Goal: Task Accomplishment & Management: Manage account settings

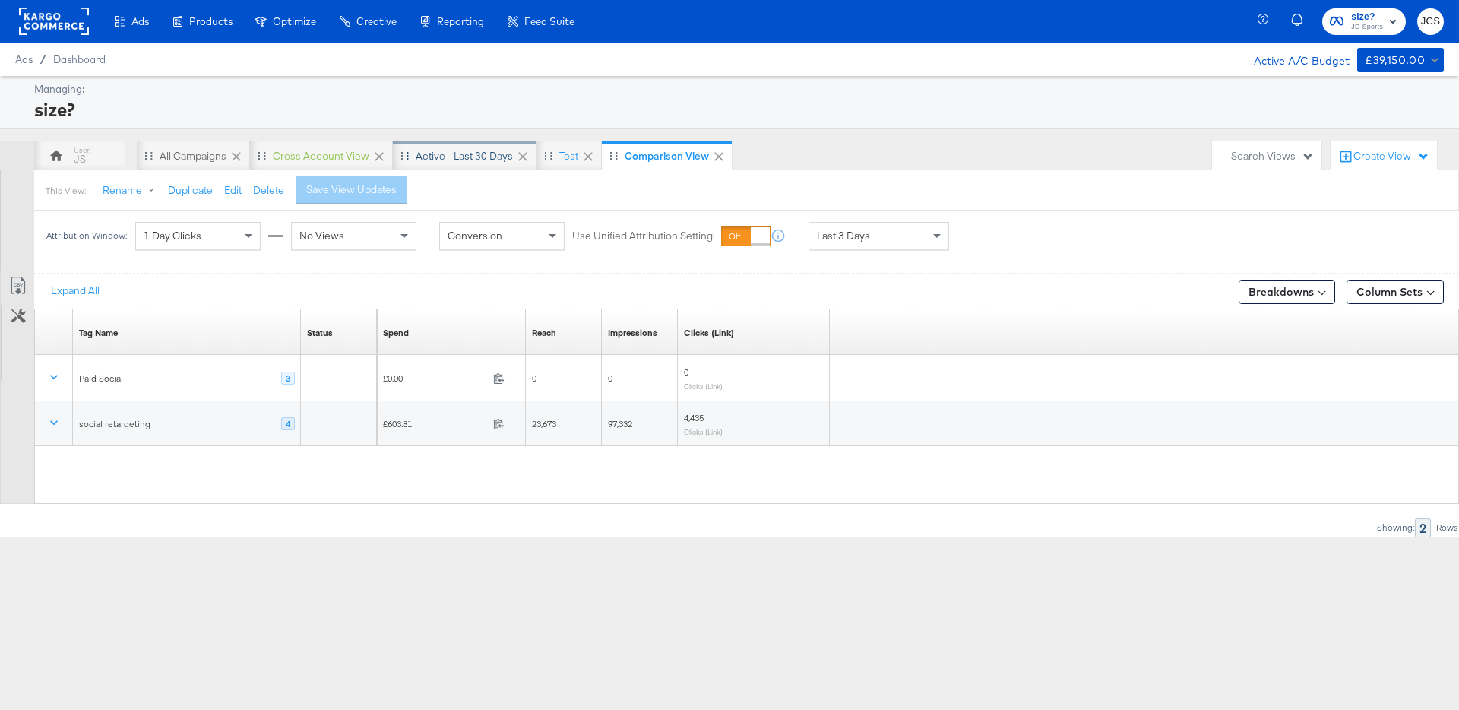
click at [473, 160] on div "Active - Last 30 Days" at bounding box center [464, 156] width 97 height 14
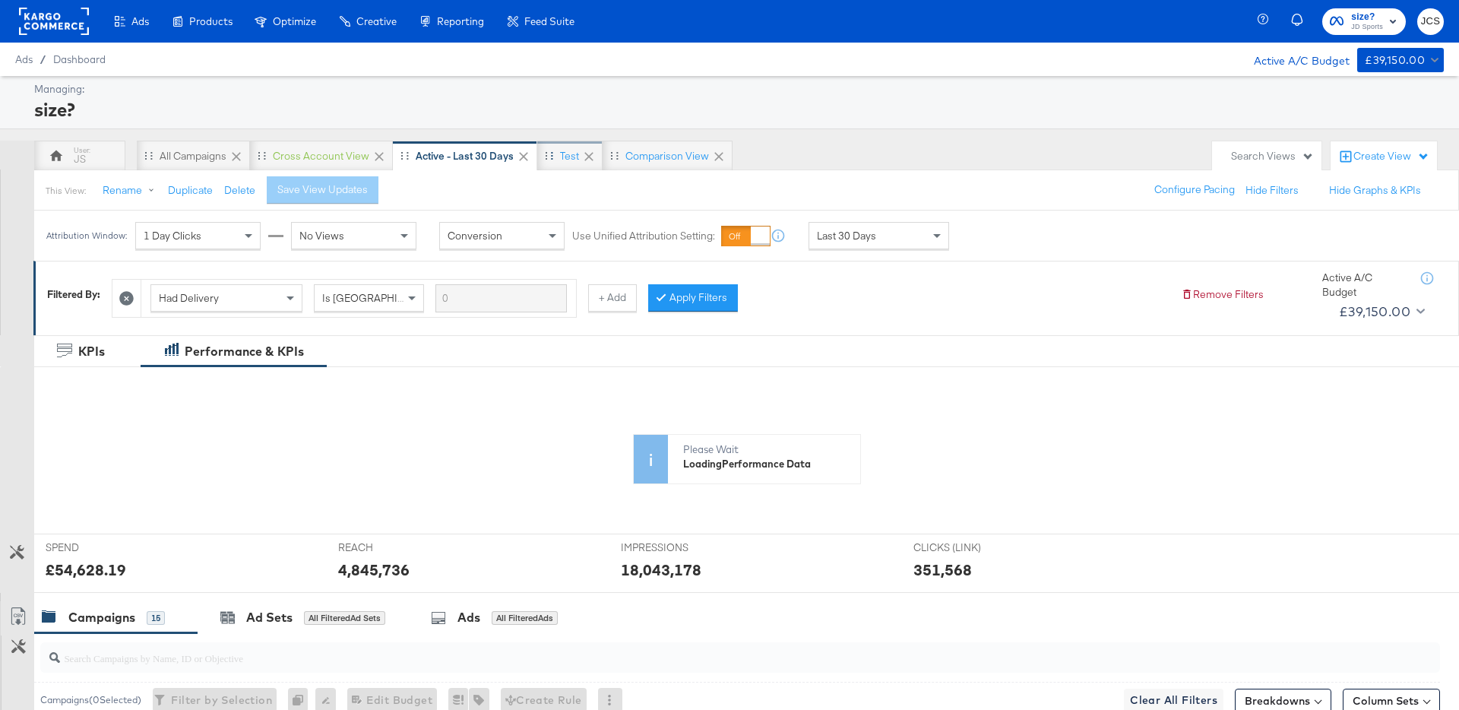
click at [566, 164] on div "test" at bounding box center [569, 156] width 65 height 30
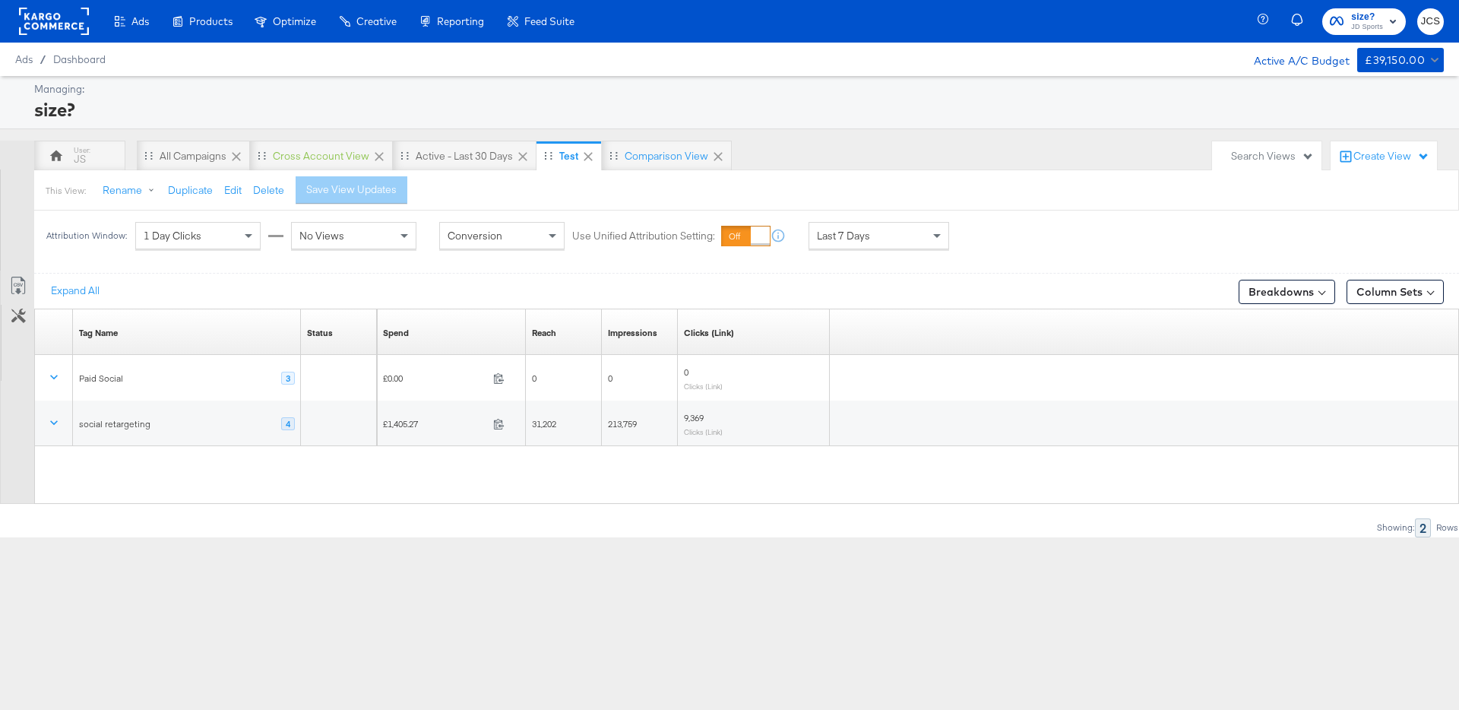
click at [1251, 157] on div "Search Views" at bounding box center [1272, 156] width 83 height 14
click at [1189, 282] on div "New View" at bounding box center [1174, 285] width 48 height 11
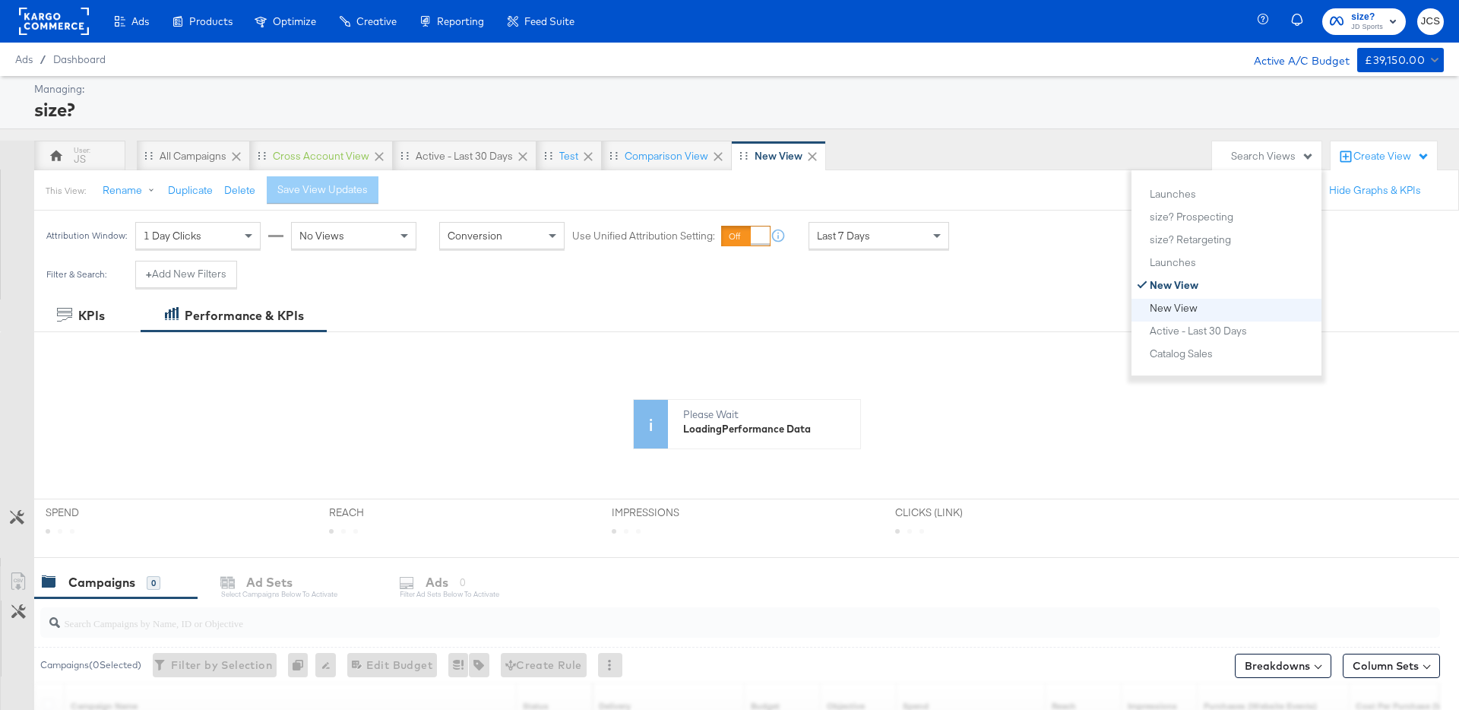
click at [1180, 308] on div "New View" at bounding box center [1174, 307] width 48 height 11
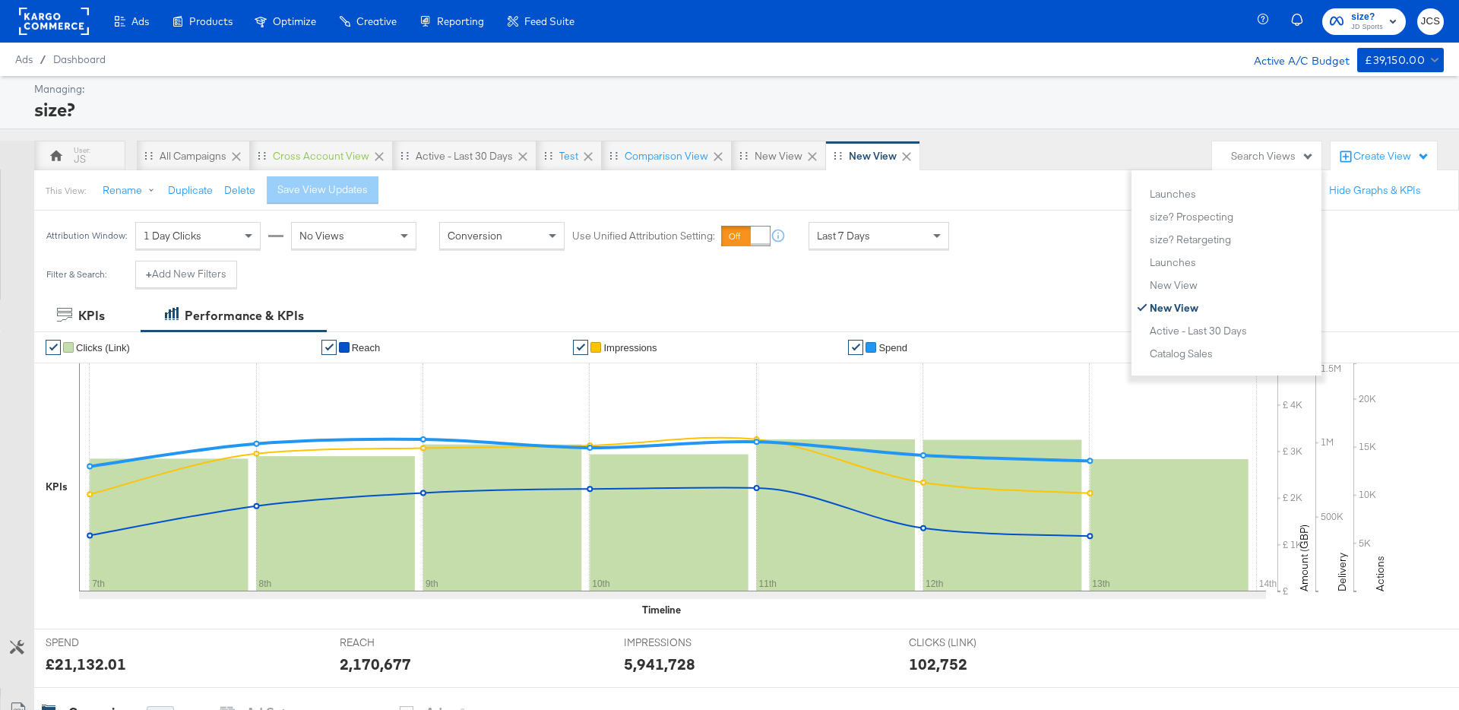
click at [995, 177] on div "This View: Rename Duplicate Delete Save View Updates Configure Pacing Hide Grap…" at bounding box center [745, 189] width 1425 height 41
click at [905, 151] on icon at bounding box center [906, 156] width 15 height 15
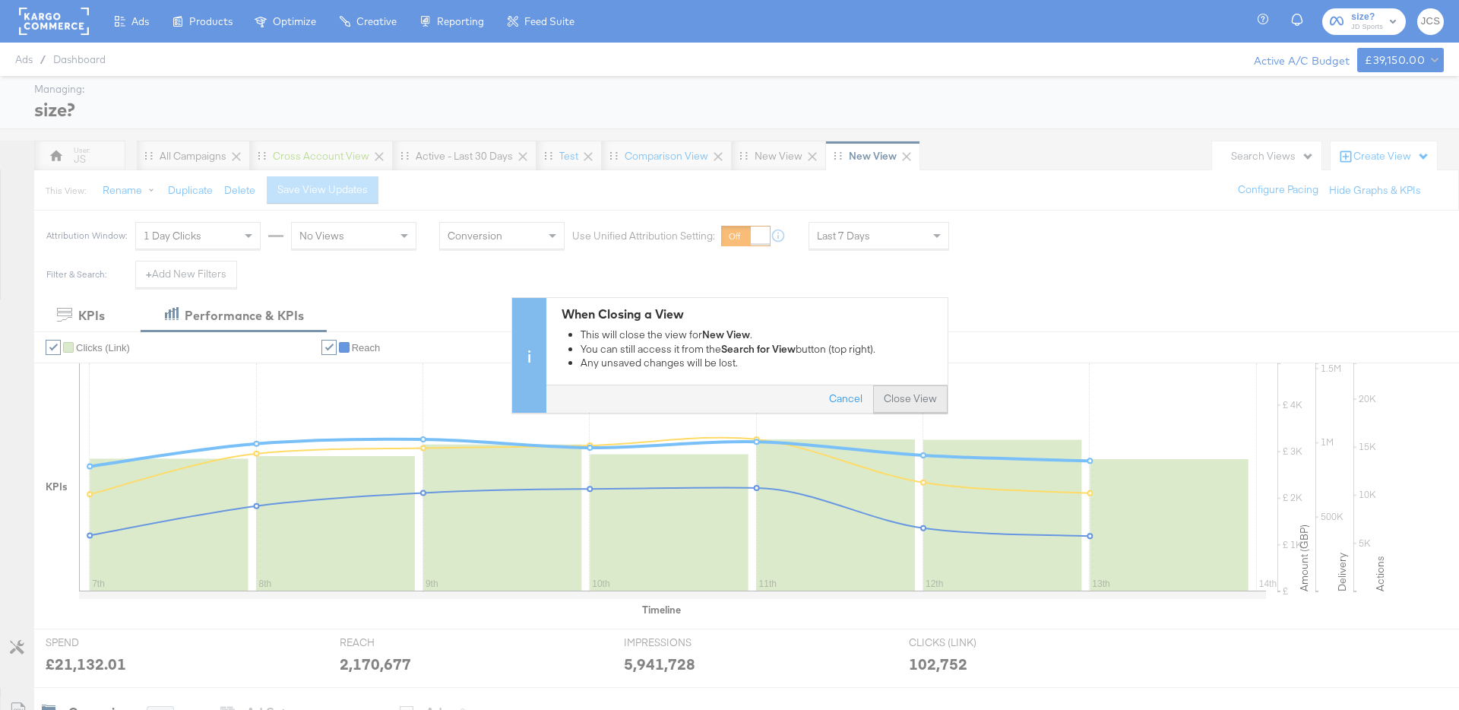
click at [927, 401] on button "Close View" at bounding box center [910, 398] width 74 height 27
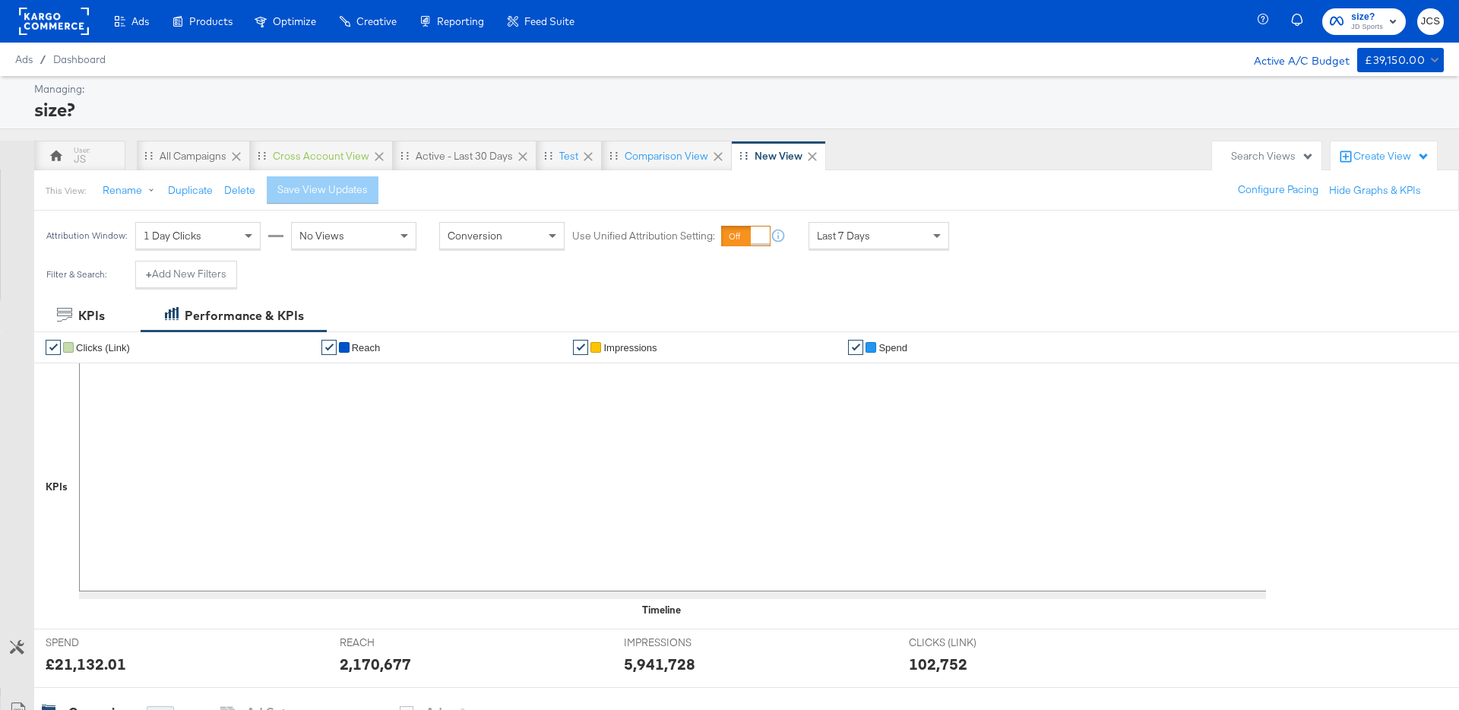
click at [811, 161] on icon at bounding box center [812, 156] width 15 height 15
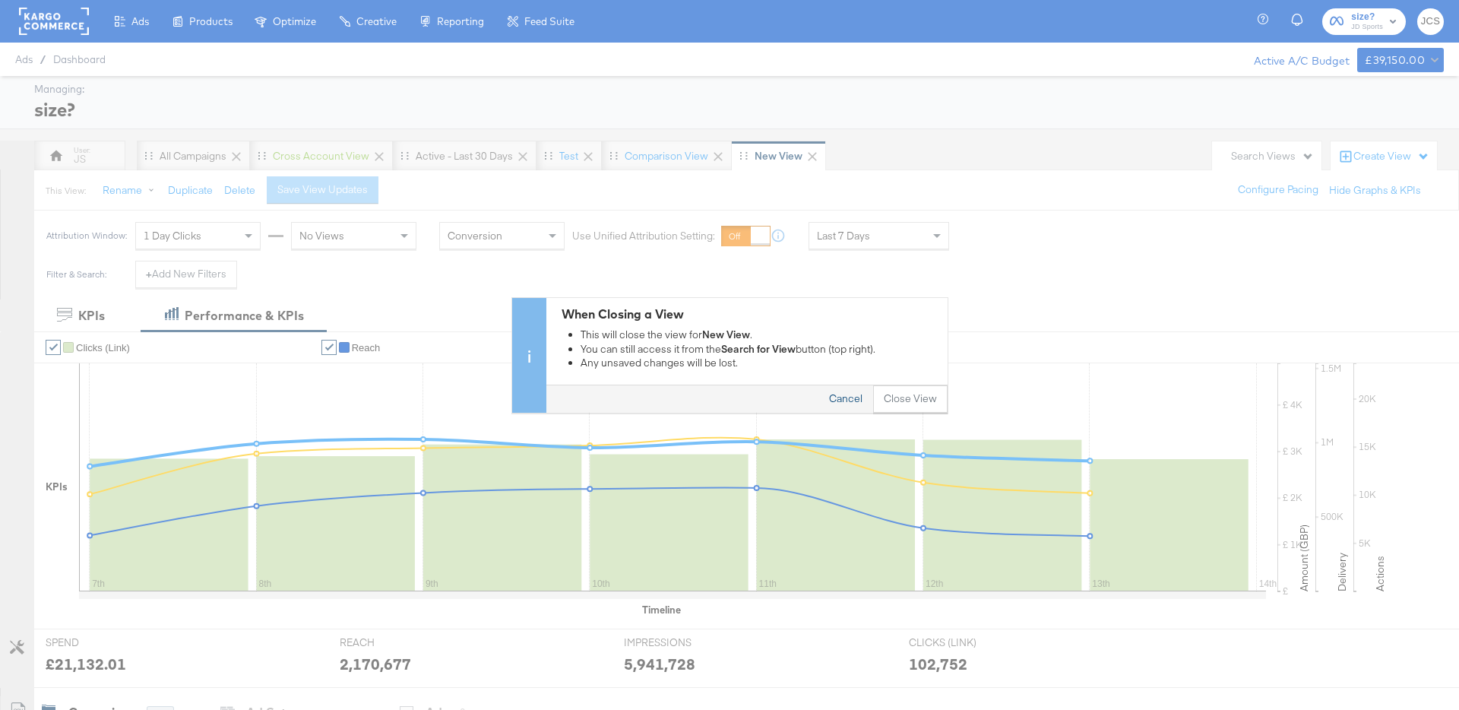
click at [864, 397] on button "Cancel" at bounding box center [845, 398] width 55 height 27
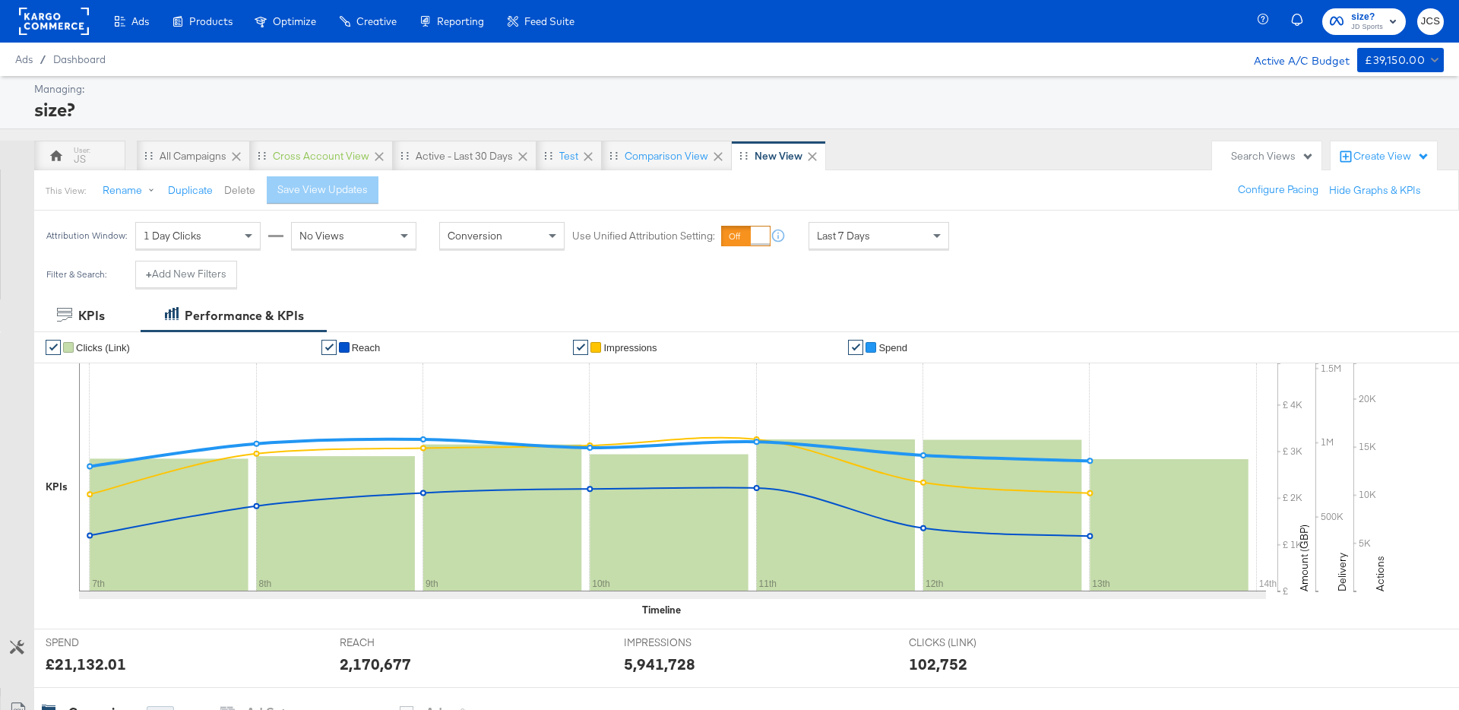
click at [226, 189] on button "Delete" at bounding box center [239, 190] width 31 height 14
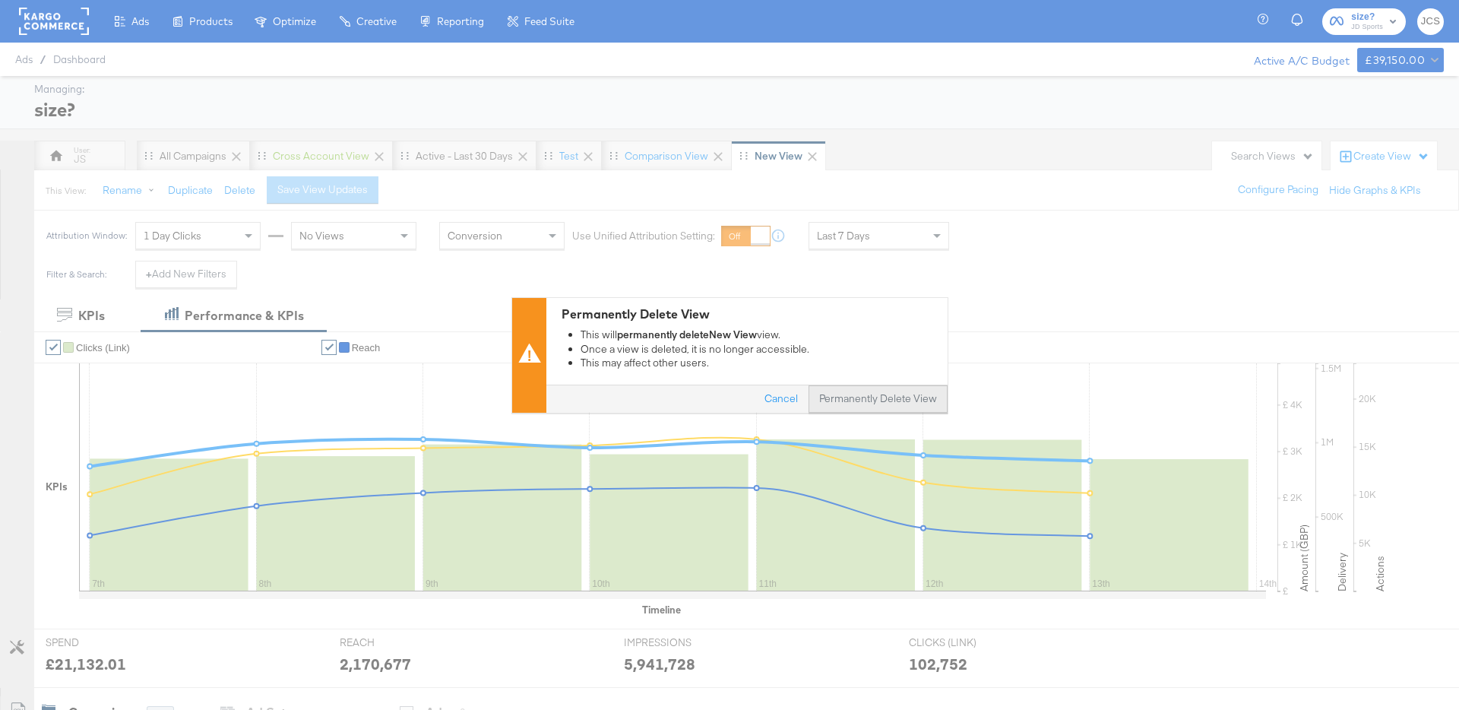
click at [890, 397] on button "Permanently Delete View" at bounding box center [877, 398] width 139 height 27
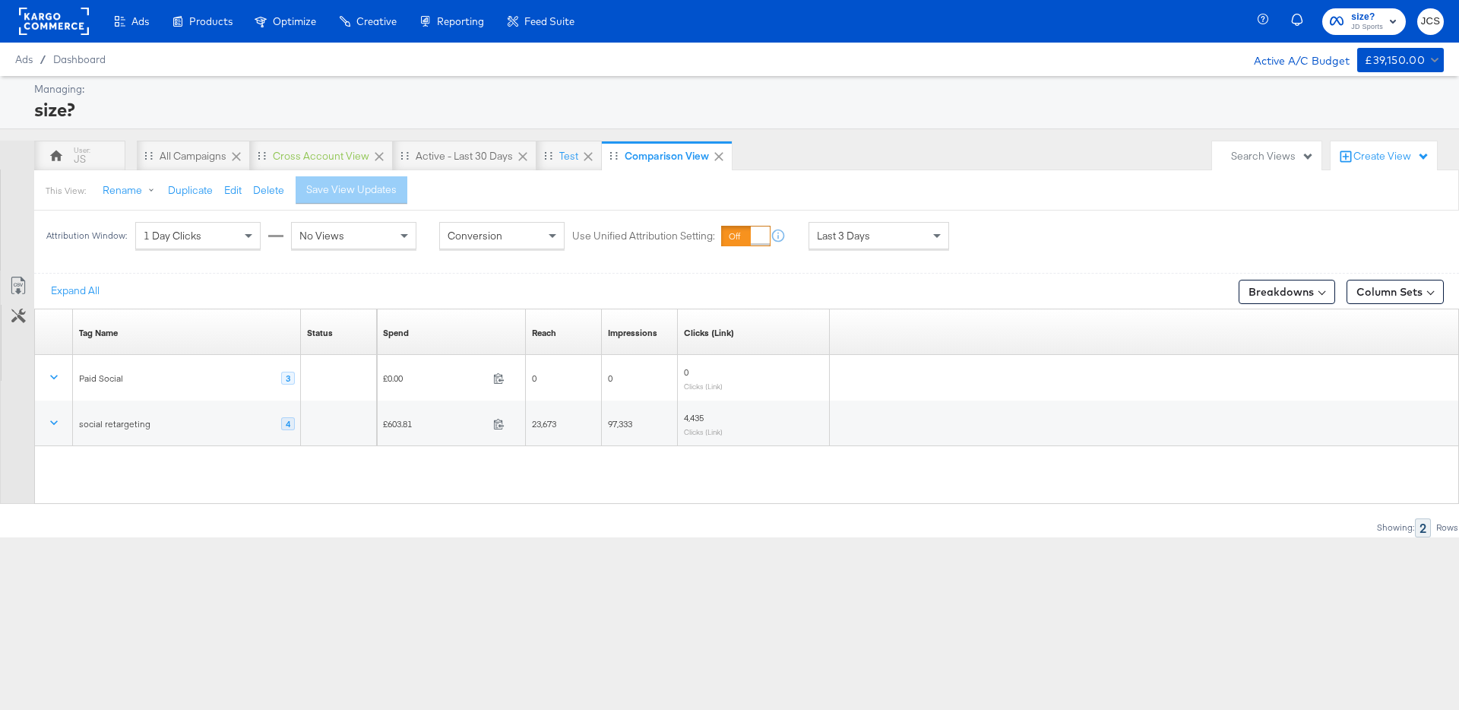
click at [1036, 226] on div "Attribution Window: 1 Day Clicks No Views Conversion Use Unified Attribution Se…" at bounding box center [729, 235] width 1459 height 50
click at [210, 161] on div "All Campaigns" at bounding box center [193, 156] width 67 height 14
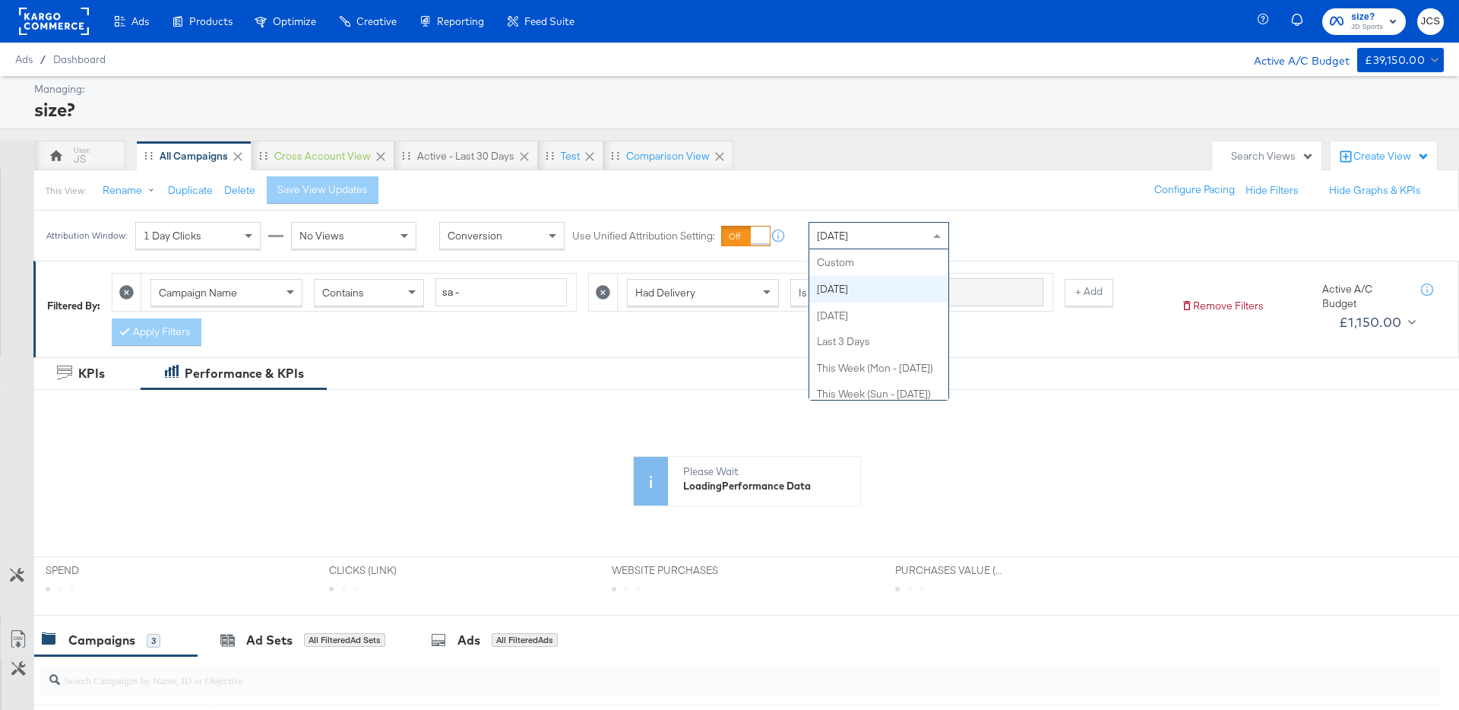
click at [897, 235] on div "[DATE]" at bounding box center [878, 236] width 139 height 26
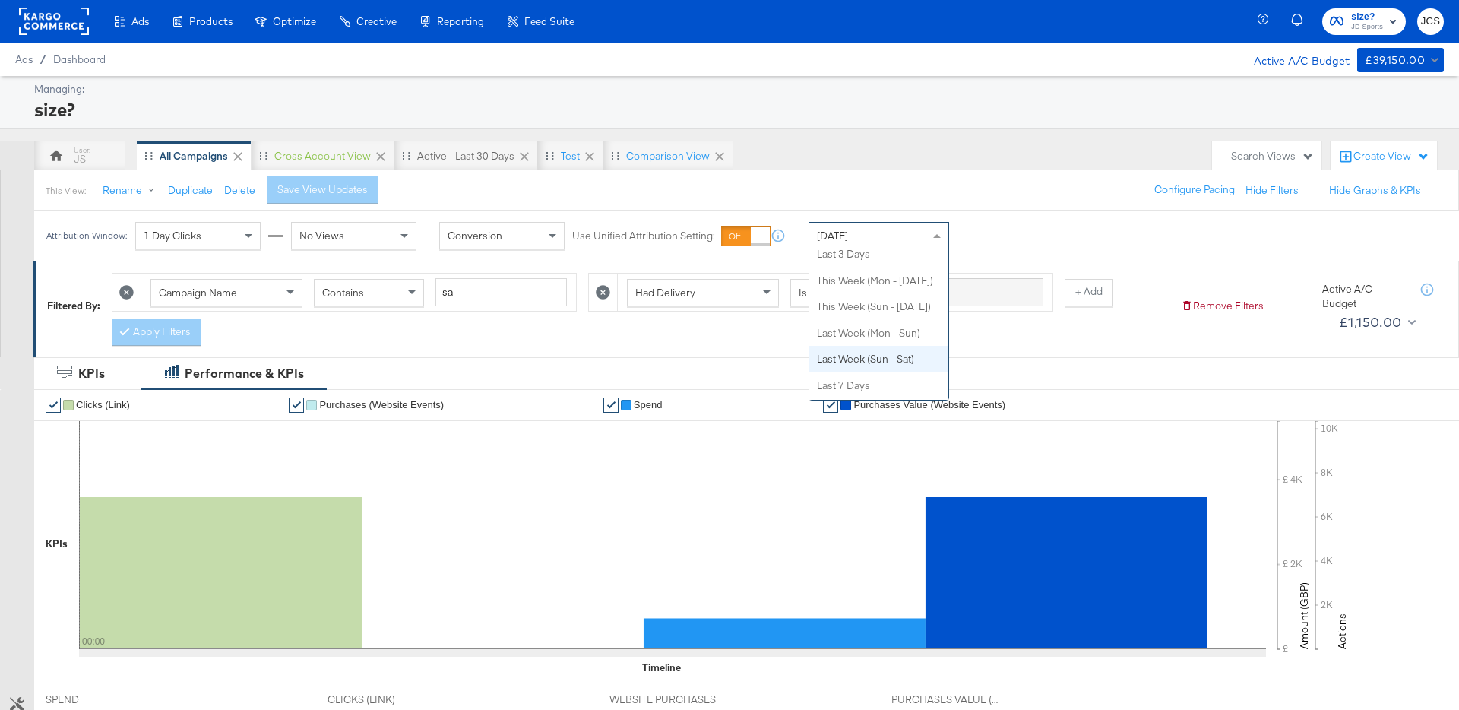
scroll to position [88, 0]
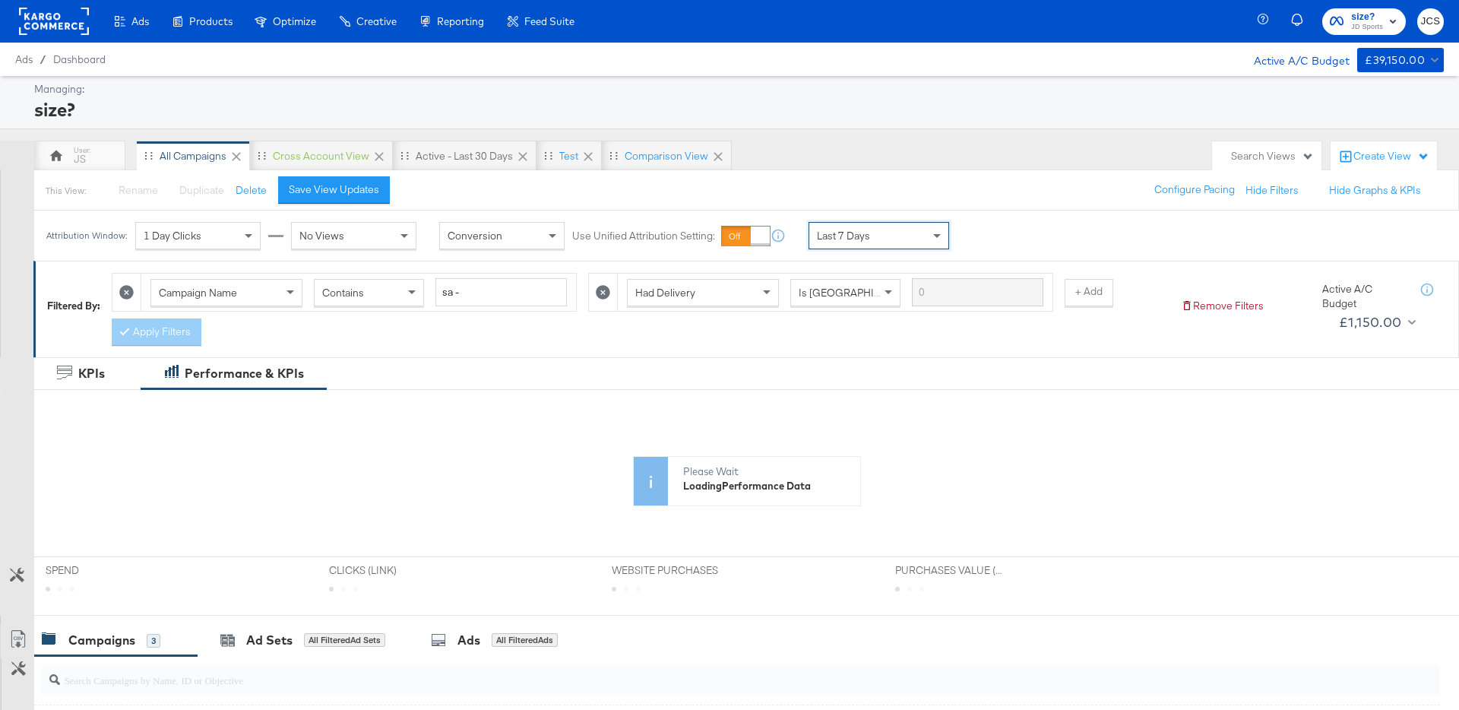
click at [360, 206] on div "This View: Rename Please save your changes before renaming this view Duplicate …" at bounding box center [745, 189] width 1425 height 41
click at [358, 192] on div "Save View Updates" at bounding box center [334, 189] width 90 height 14
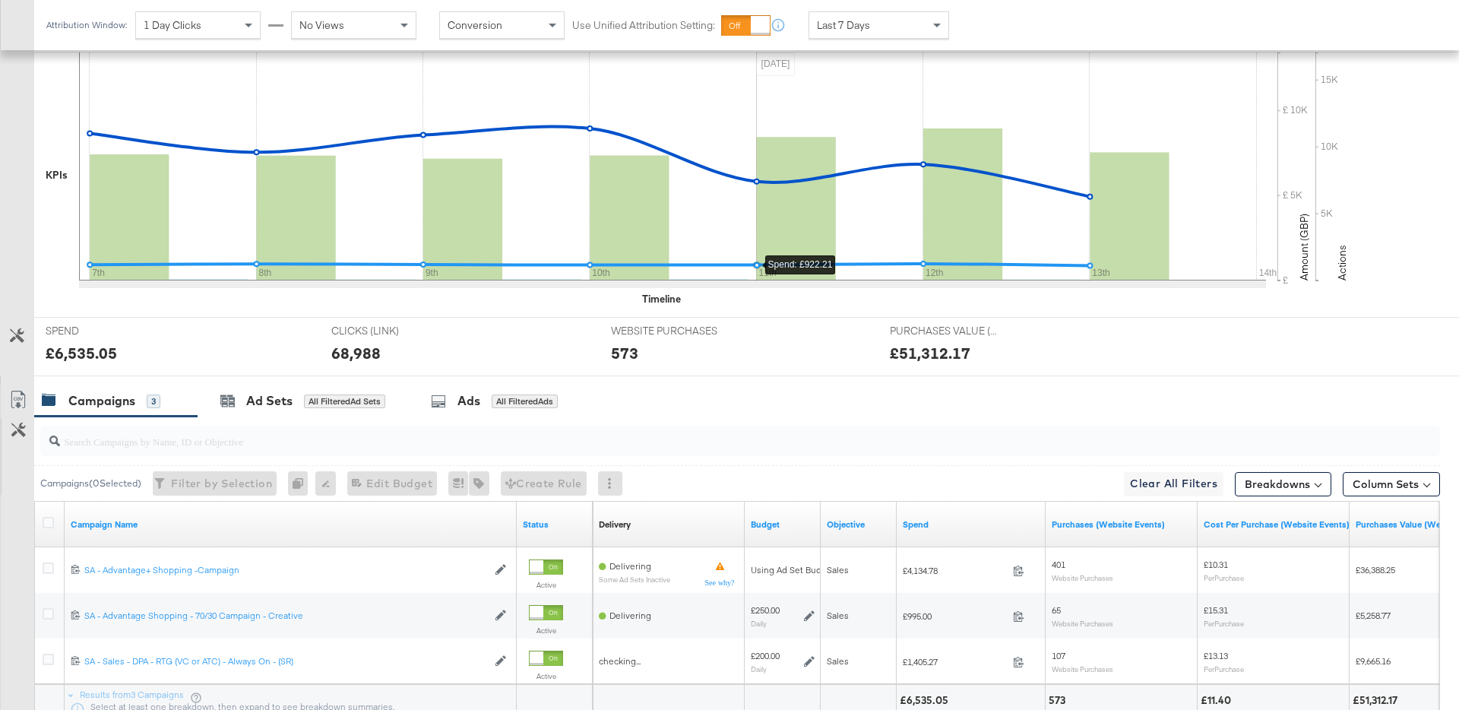
scroll to position [500, 0]
